Goal: Information Seeking & Learning: Learn about a topic

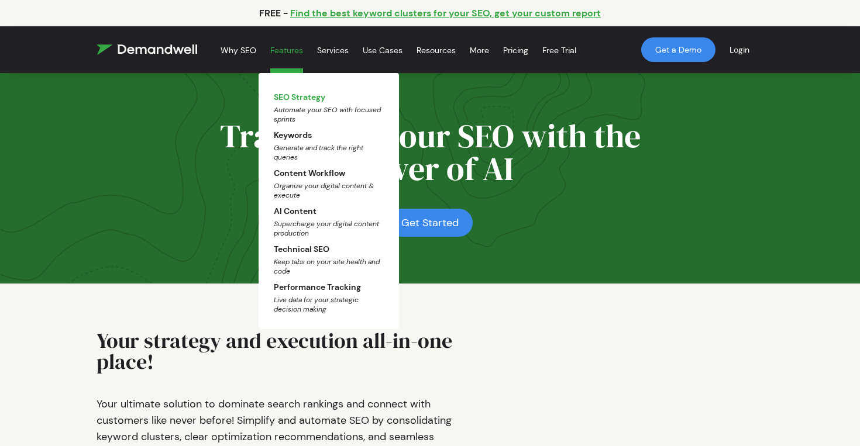
click at [294, 108] on span "Automate your SEO with focused sprints" at bounding box center [329, 114] width 110 height 19
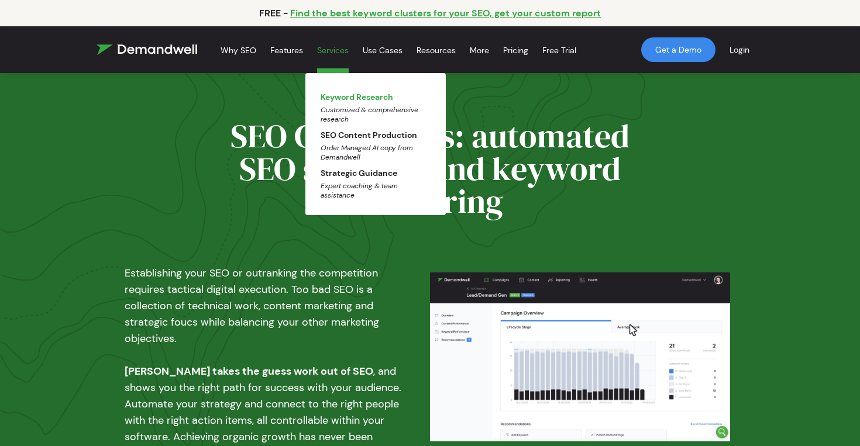
click at [346, 97] on link "Keyword Research Customized & comprehensive research" at bounding box center [375, 108] width 110 height 32
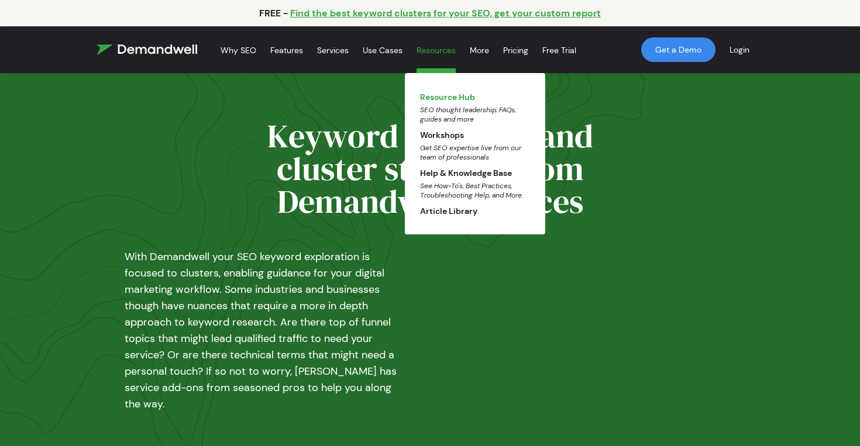
click at [450, 100] on link "Resource Hub SEO thought leadership, FAQs, guides and more" at bounding box center [475, 108] width 110 height 32
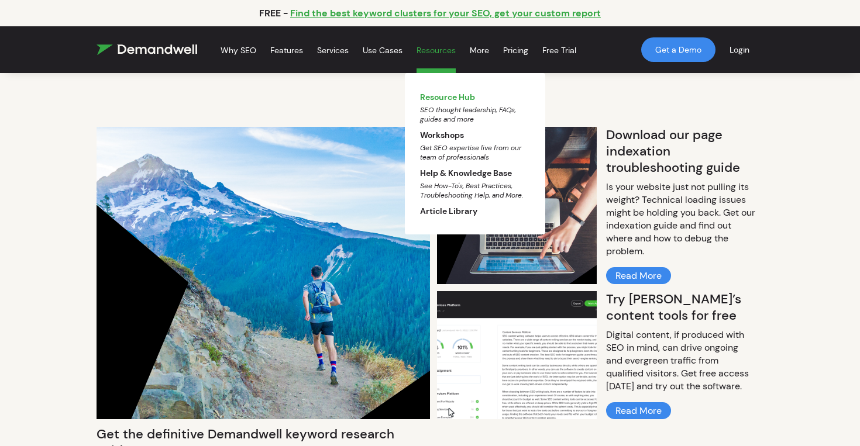
click at [448, 101] on link "Resource Hub SEO thought leadership, FAQs, guides and more" at bounding box center [475, 108] width 110 height 32
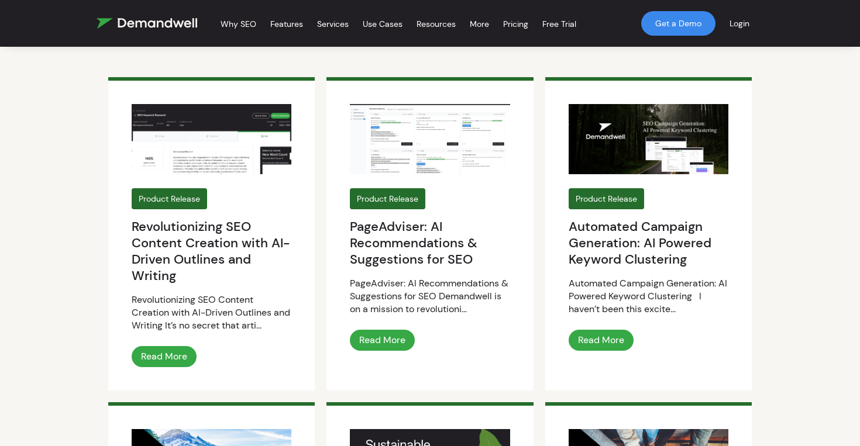
scroll to position [874, 0]
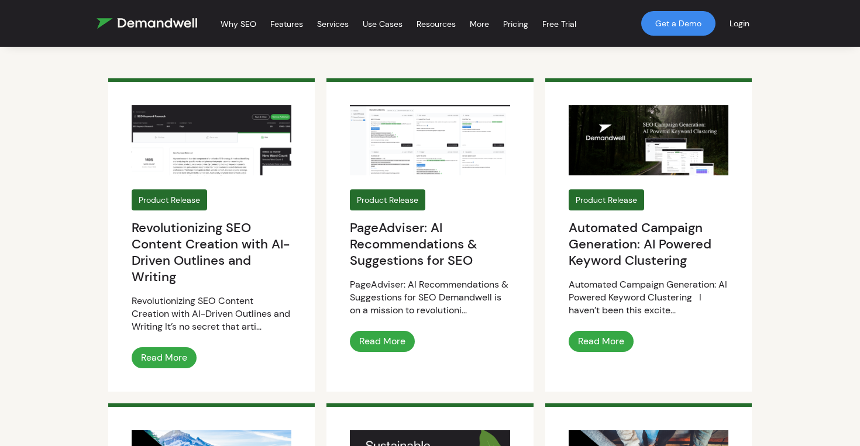
click at [210, 224] on h2 "Revolutionizing SEO Content Creation with AI-Driven Outlines and Writing" at bounding box center [212, 257] width 160 height 75
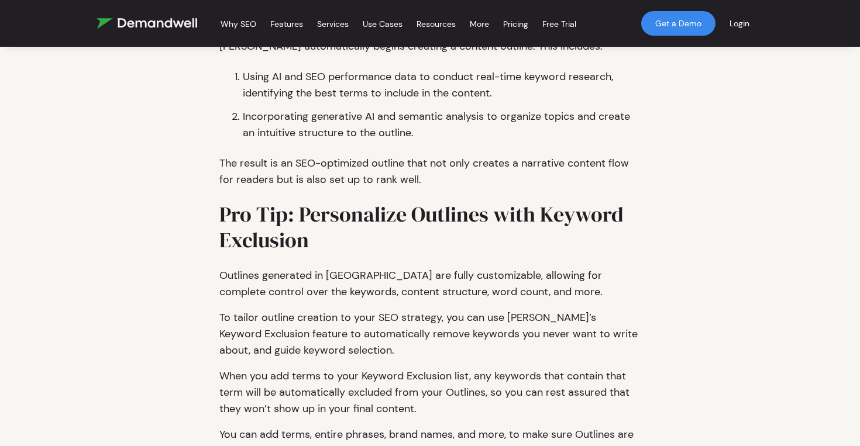
scroll to position [741, 0]
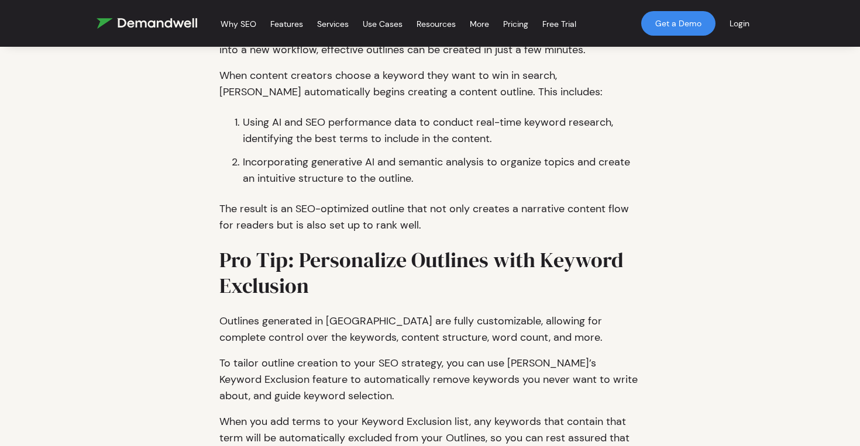
click at [150, 29] on div "Why SEO Our Process Software and Expertise: we're here to help your traffic gro…" at bounding box center [342, 23] width 493 height 17
click at [143, 20] on img at bounding box center [146, 23] width 101 height 11
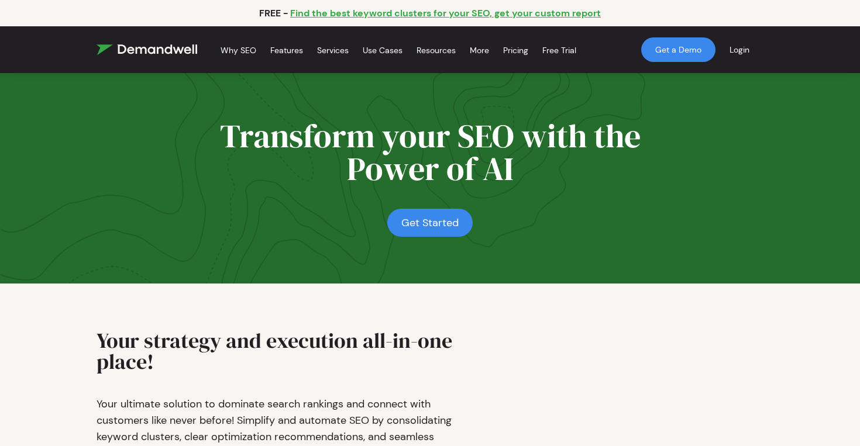
click at [539, 15] on link "Find the best keyword clusters for your SEO, get your custom report" at bounding box center [445, 13] width 310 height 12
